Goal: Find specific page/section: Find specific page/section

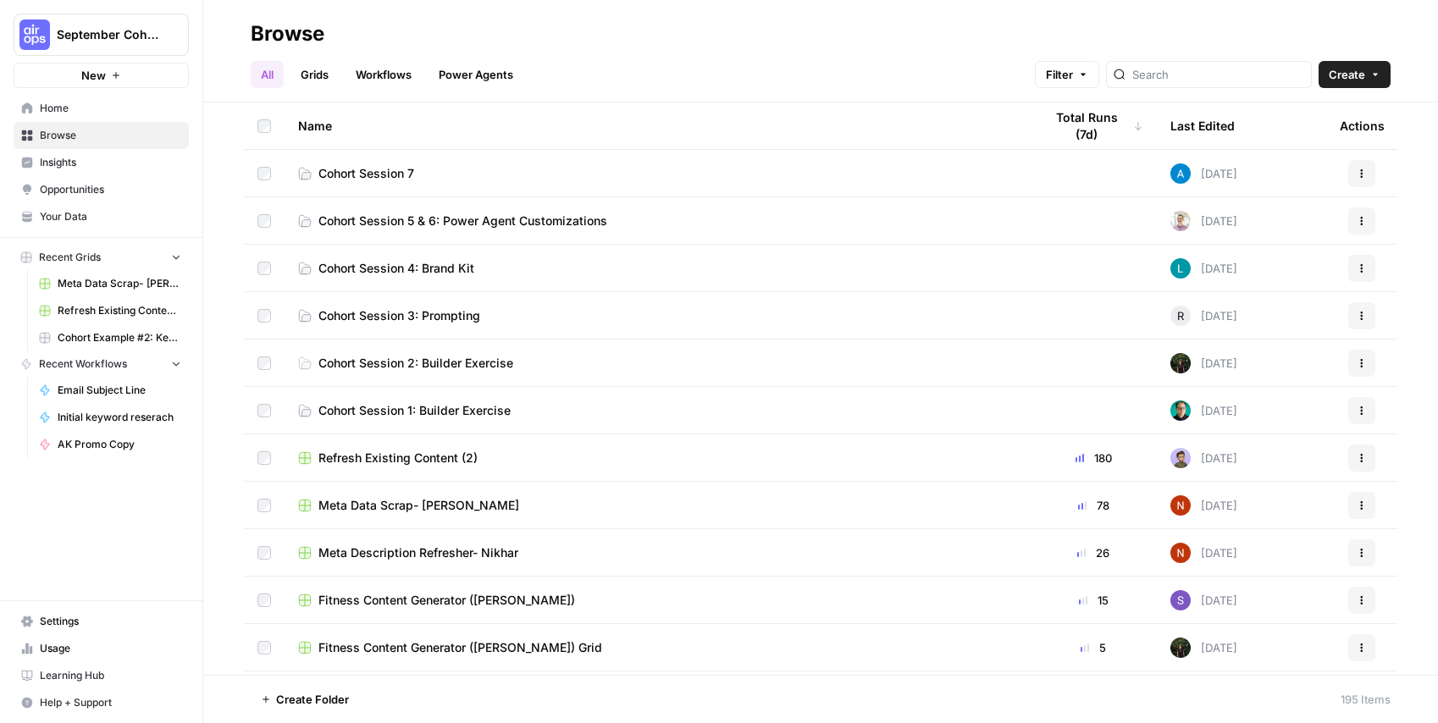
click at [311, 72] on link "Grids" at bounding box center [315, 74] width 48 height 27
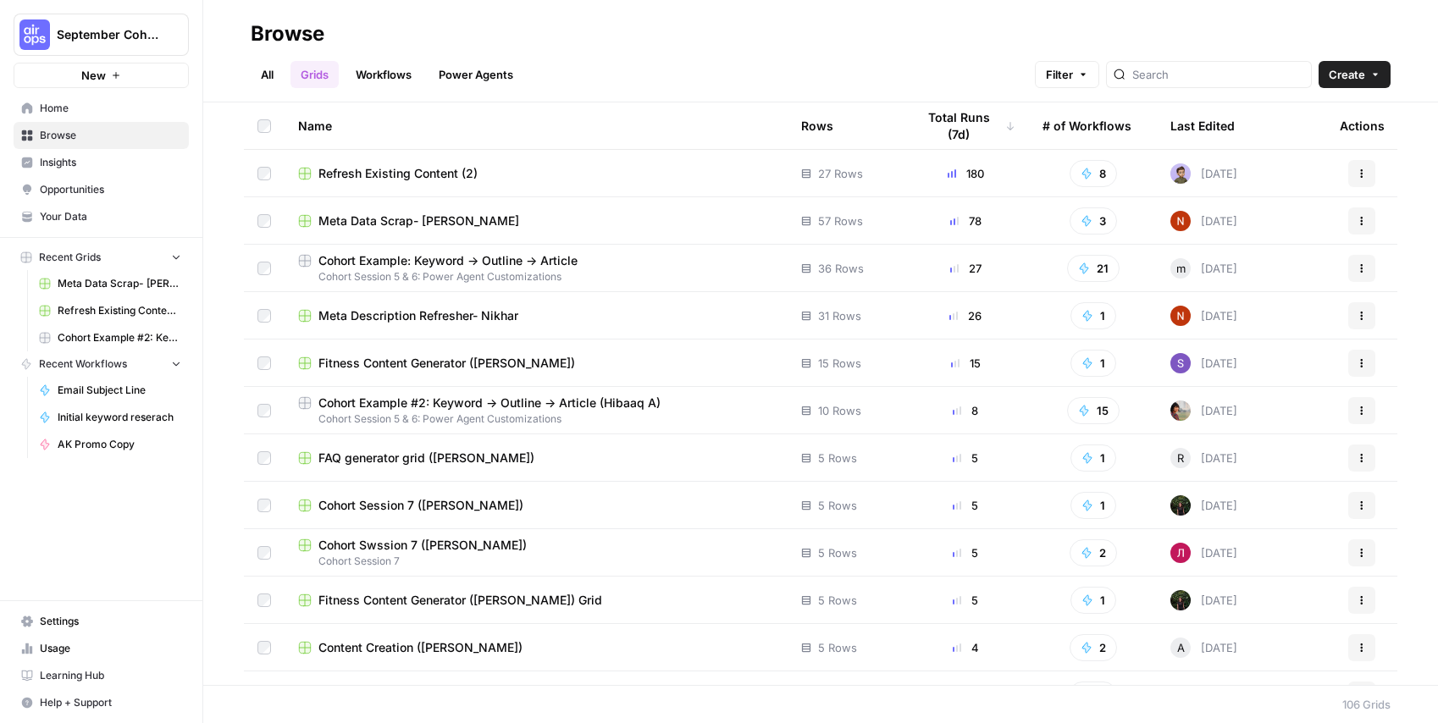
click at [406, 74] on link "Workflows" at bounding box center [384, 74] width 76 height 27
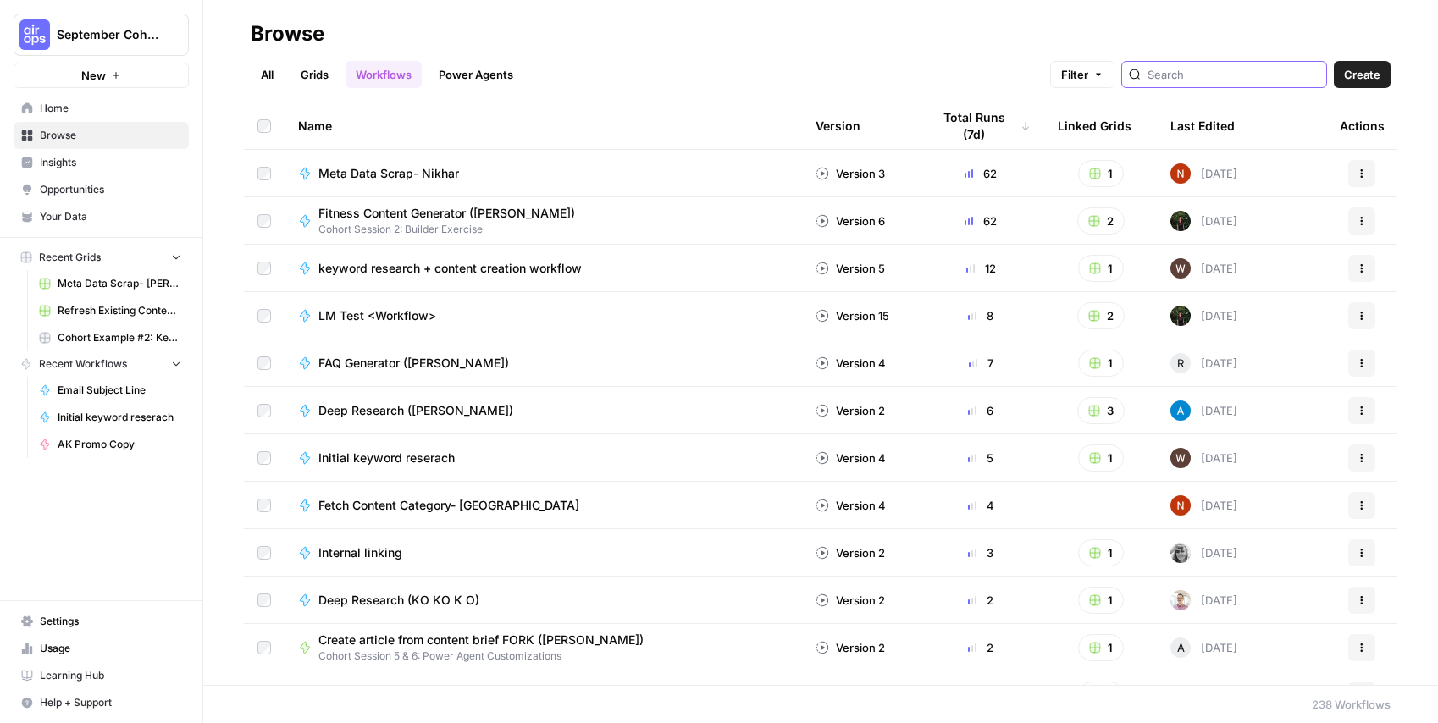
click at [1234, 75] on input "search" at bounding box center [1234, 74] width 172 height 17
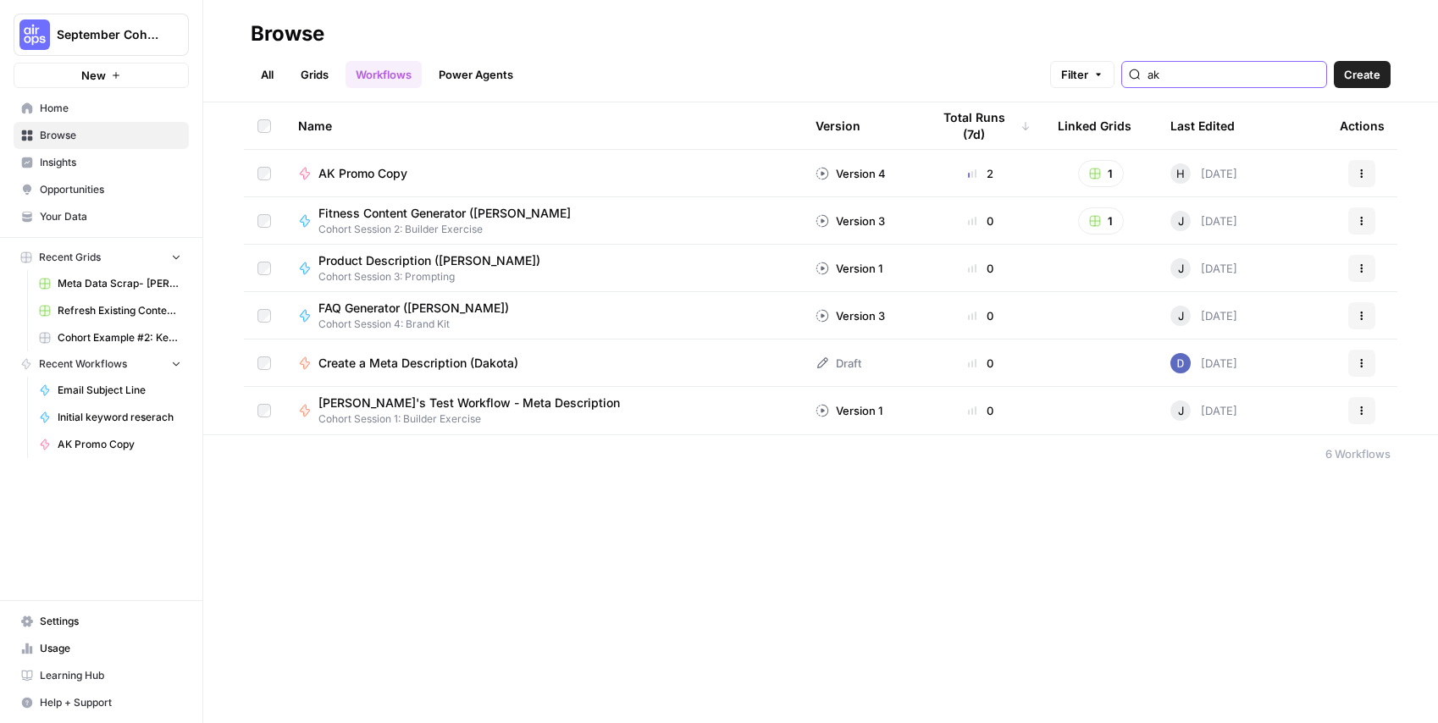
type input "ak"
click at [1098, 169] on icon "button" at bounding box center [1095, 174] width 10 height 10
click at [1145, 234] on span "AK Promo Copy" at bounding box center [1179, 235] width 136 height 17
